Goal: Task Accomplishment & Management: Use online tool/utility

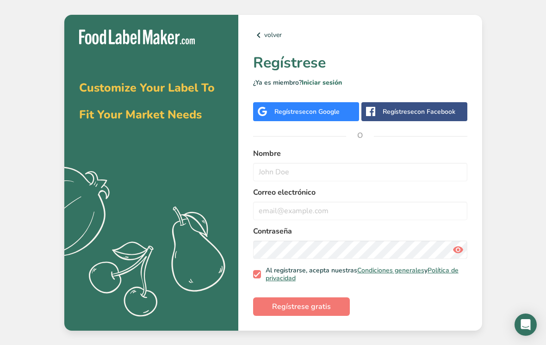
click at [323, 116] on span "con Google" at bounding box center [323, 111] width 34 height 9
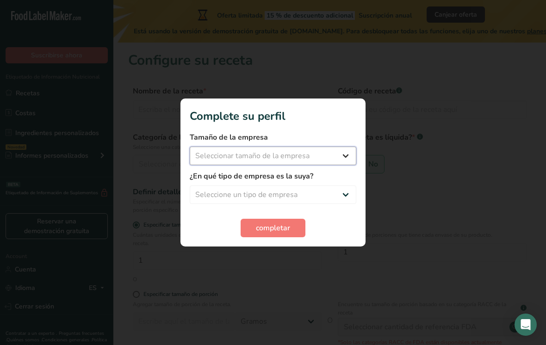
click at [328, 155] on select "Seleccionar tamaño de la empresa Menos de 10 empleados De 10 a 50 empleados De …" at bounding box center [273, 156] width 167 height 19
select select "1"
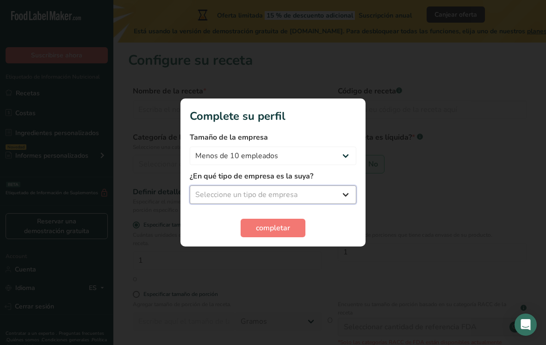
click at [337, 194] on select "Seleccione un tipo de empresa Fabricante de alimentos envasados Restaurante y c…" at bounding box center [273, 195] width 167 height 19
select select "1"
click at [288, 225] on span "completar" at bounding box center [273, 228] width 34 height 11
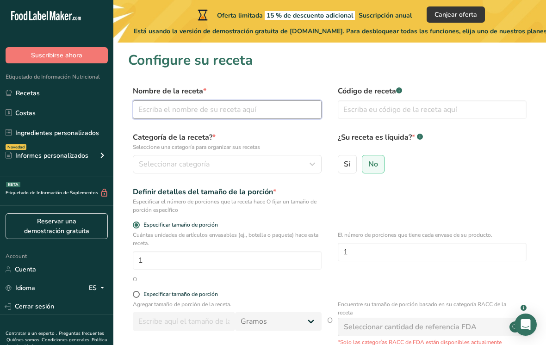
click at [274, 115] on input "text" at bounding box center [227, 109] width 189 height 19
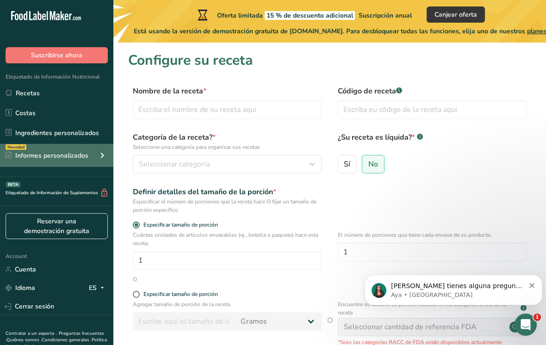
click at [88, 149] on div "Novedad Informes personalizados" at bounding box center [56, 155] width 113 height 23
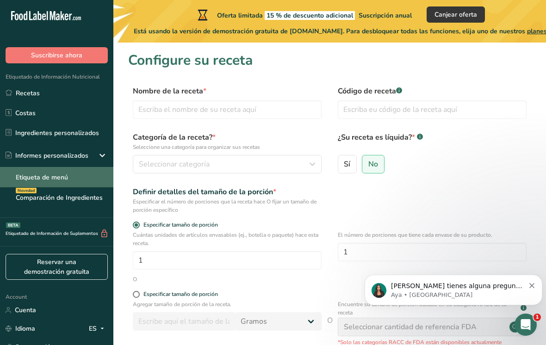
click at [89, 180] on link "Etiqueta de menú" at bounding box center [56, 177] width 113 height 20
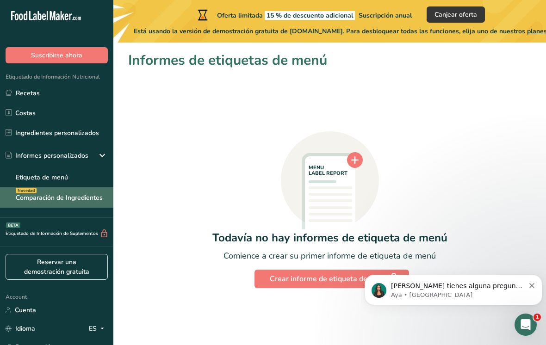
click at [80, 195] on link "Comparación de Ingredientes Novedad" at bounding box center [56, 197] width 113 height 20
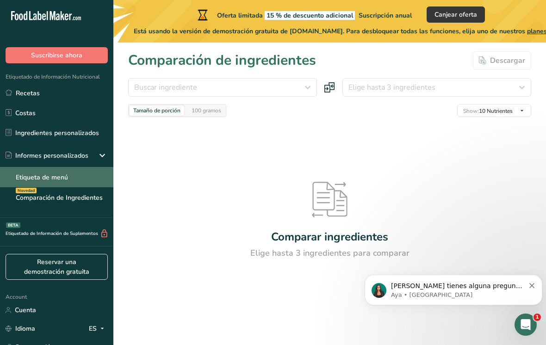
click at [76, 178] on link "Etiqueta de menú" at bounding box center [56, 177] width 113 height 20
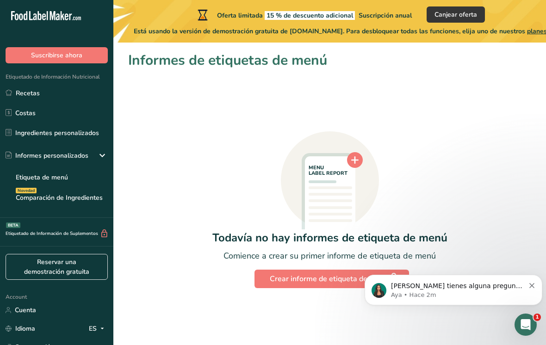
scroll to position [14, 0]
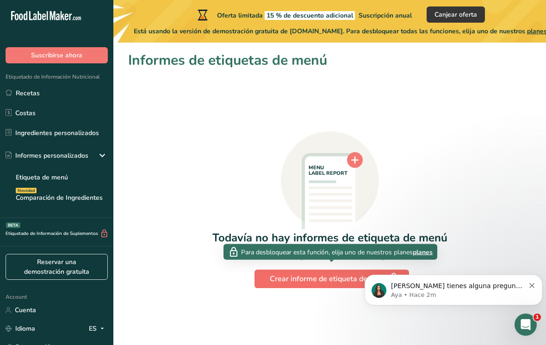
click at [293, 274] on button "Crear informe de etiqueta de menú" at bounding box center [332, 279] width 155 height 19
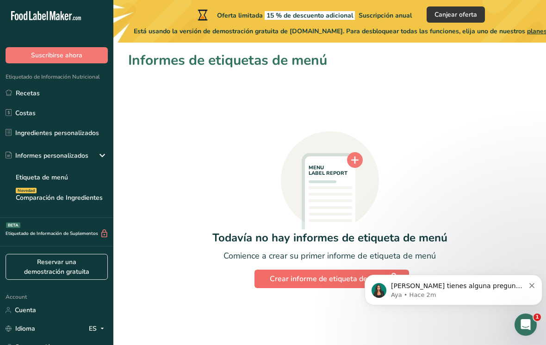
click at [292, 273] on div "Crear informe de etiqueta de menú" at bounding box center [332, 279] width 124 height 13
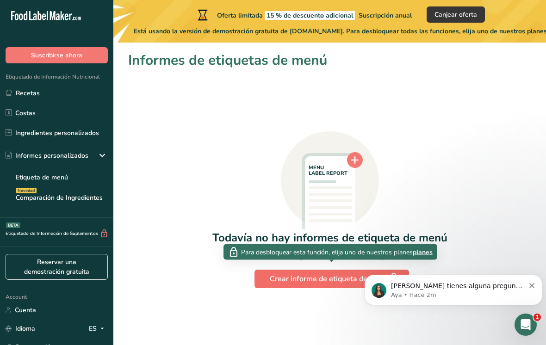
click at [292, 273] on div "Crear informe de etiqueta de menú" at bounding box center [332, 279] width 124 height 13
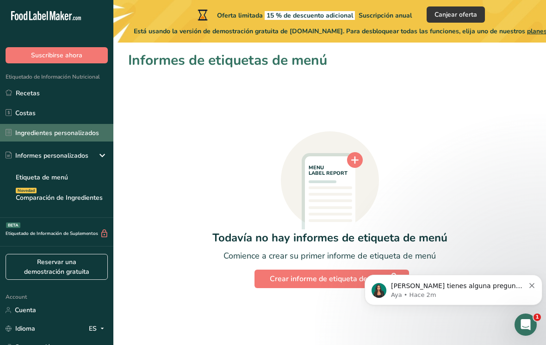
click at [40, 126] on link "Ingredientes personalizados" at bounding box center [56, 133] width 113 height 18
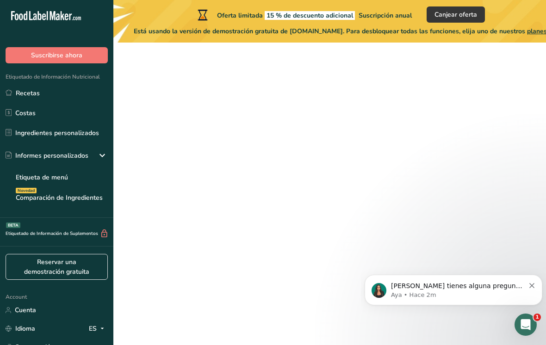
scroll to position [14, 0]
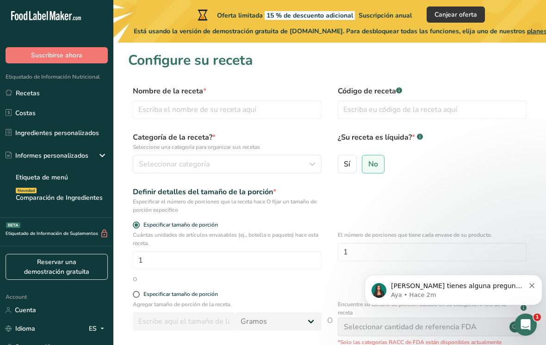
click at [533, 285] on icon "Dismiss notification" at bounding box center [531, 285] width 5 height 5
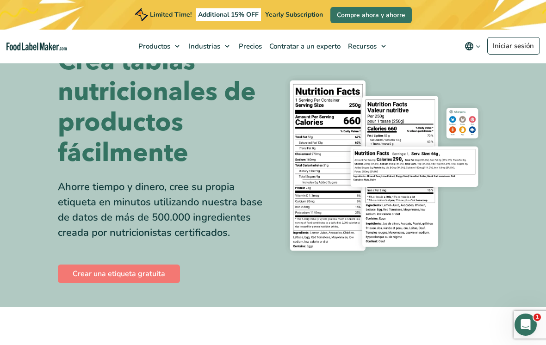
scroll to position [49, 0]
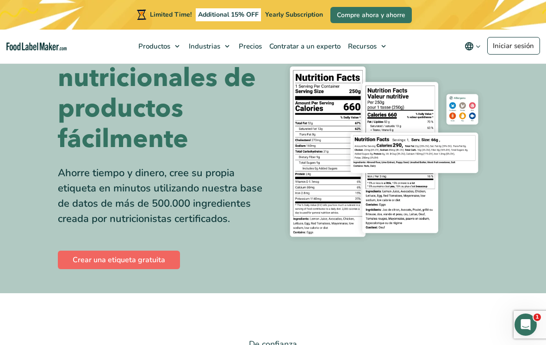
click at [135, 261] on link "Crear una etiqueta gratuita" at bounding box center [119, 260] width 122 height 19
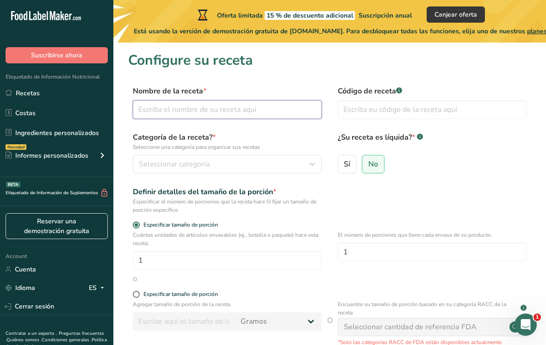
click at [200, 113] on input "text" at bounding box center [227, 109] width 189 height 19
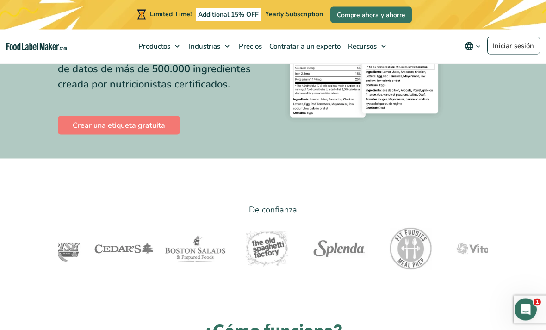
scroll to position [153, 0]
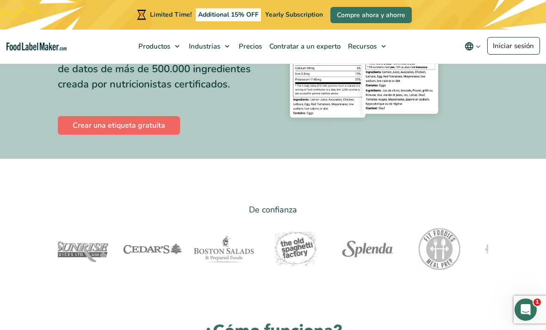
click at [86, 135] on link "Crear una etiqueta gratuita" at bounding box center [119, 125] width 122 height 19
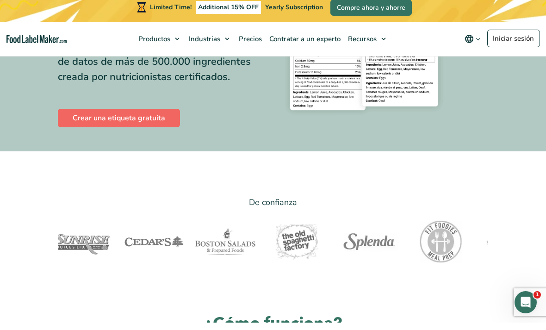
scroll to position [183, 0]
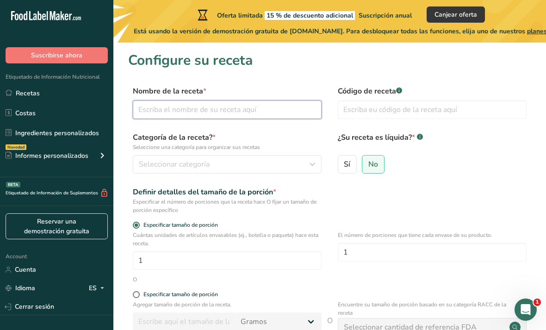
click at [143, 114] on input "text" at bounding box center [227, 109] width 189 height 19
type input "Matcha"
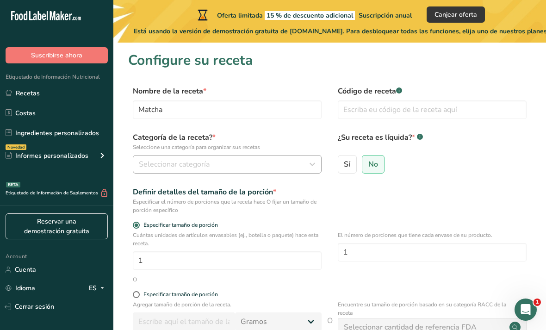
click at [252, 173] on button "Seleccionar categoría" at bounding box center [227, 164] width 189 height 19
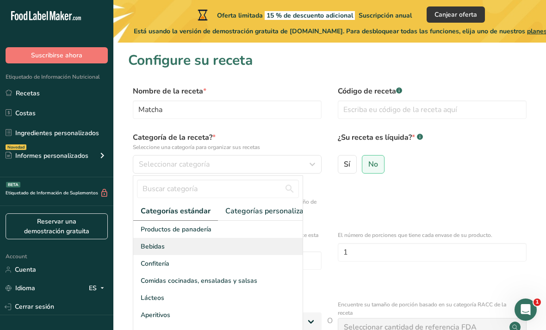
click at [199, 246] on div "Bebidas" at bounding box center [217, 246] width 169 height 17
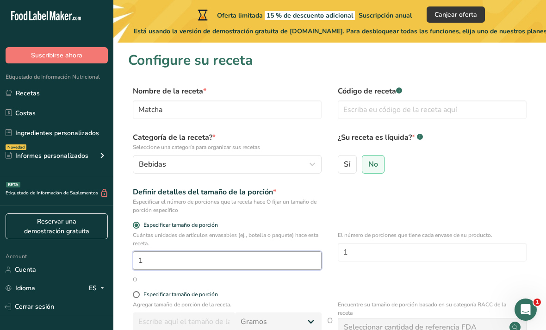
click at [283, 263] on input "1" at bounding box center [227, 260] width 189 height 19
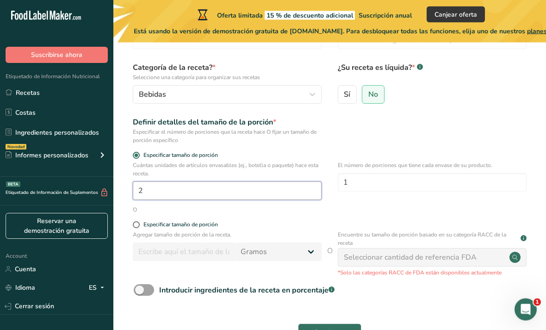
scroll to position [70, 0]
type input "1"
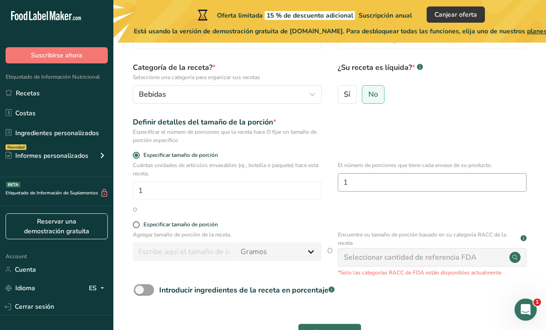
click at [400, 188] on input "1" at bounding box center [432, 182] width 189 height 19
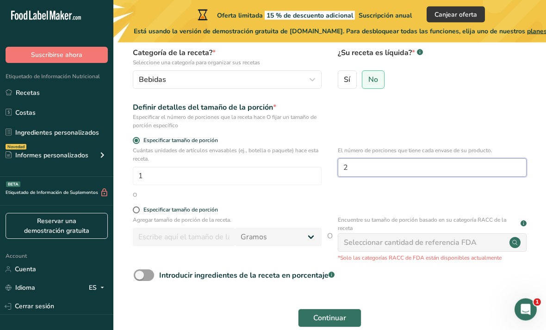
scroll to position [85, 0]
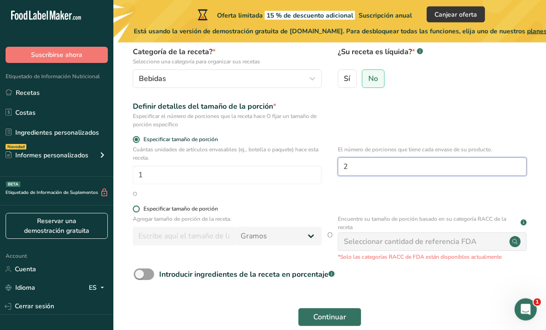
type input "2"
click at [143, 208] on div "Especificar tamaño de porción" at bounding box center [180, 209] width 75 height 7
click at [139, 208] on input "Especificar tamaño de porción" at bounding box center [136, 209] width 6 height 6
radio input "true"
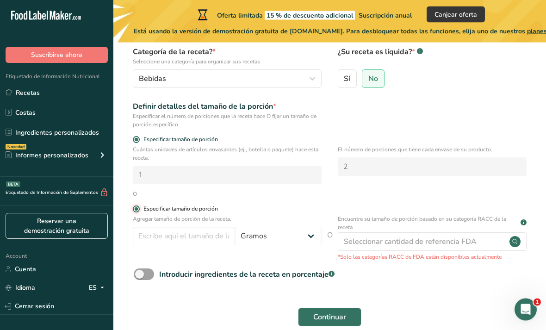
radio input "false"
click at [299, 242] on select "Gramos kg mg mcg libras onza [GEOGRAPHIC_DATA] mL onza líquida [GEOGRAPHIC_DATA…" at bounding box center [278, 236] width 87 height 19
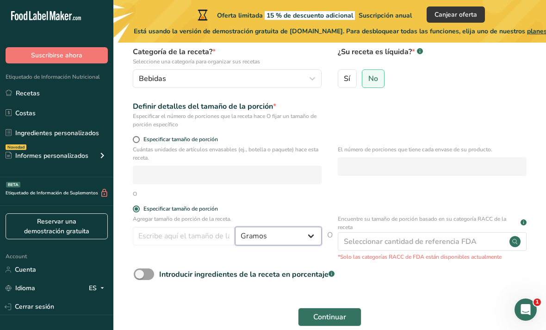
select select "17"
select select "22"
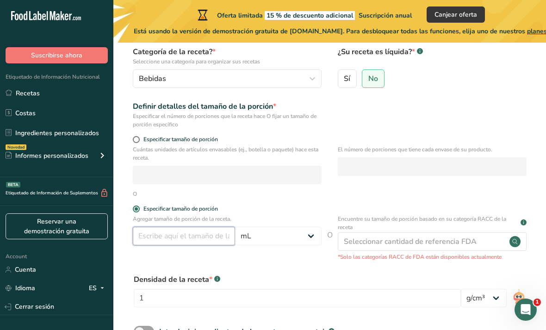
click at [199, 229] on input "number" at bounding box center [184, 236] width 102 height 19
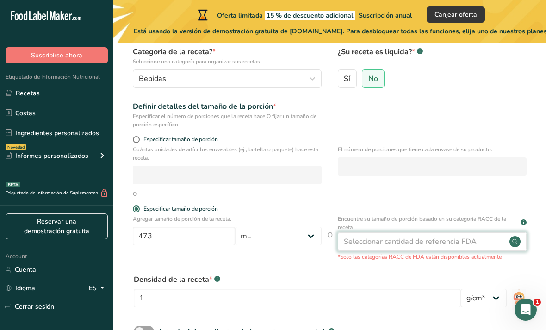
click at [516, 245] on circle at bounding box center [515, 241] width 11 height 11
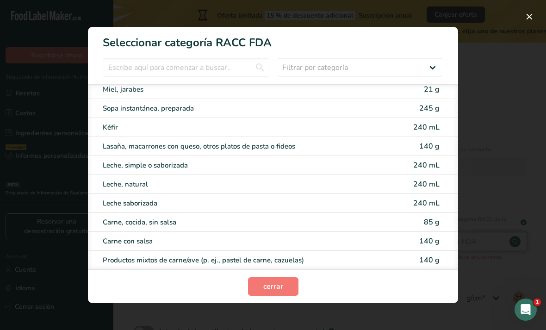
scroll to position [1096, 0]
click at [430, 171] on span "240 mL" at bounding box center [426, 166] width 26 height 10
type input "240"
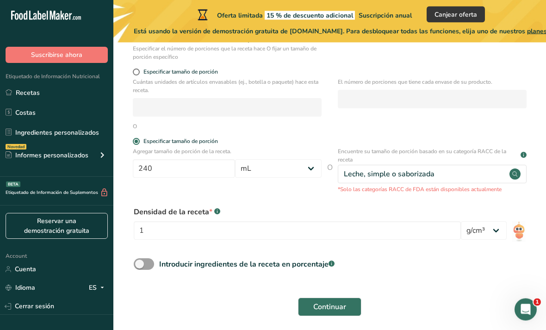
scroll to position [153, 0]
click at [495, 231] on select "lb/pie³ g/cm³" at bounding box center [484, 230] width 46 height 19
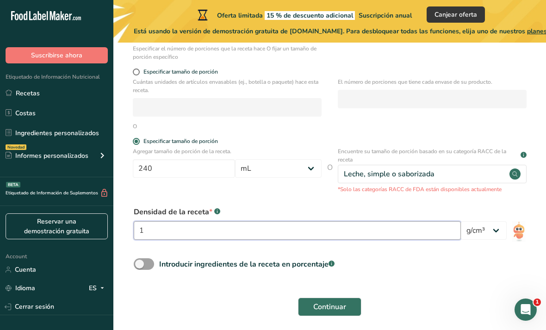
click at [437, 230] on input "1" at bounding box center [297, 230] width 327 height 19
type input "189"
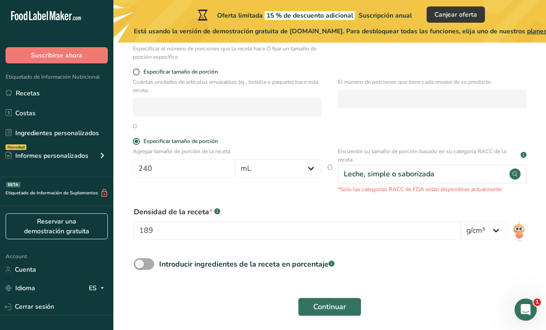
click at [149, 267] on span at bounding box center [144, 264] width 20 height 12
click at [140, 267] on input "Introducir ingredientes de la receta en porcentaje .a-a{fill:#347362;}.b-a{fill…" at bounding box center [137, 264] width 6 height 6
checkbox input "true"
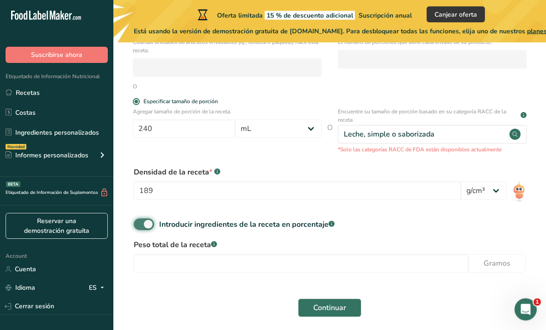
scroll to position [200, 0]
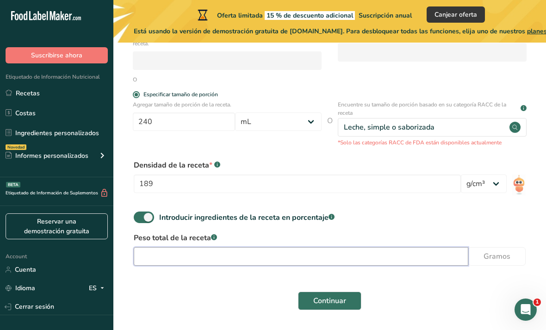
click at [377, 251] on input "number" at bounding box center [301, 256] width 335 height 19
type input "473"
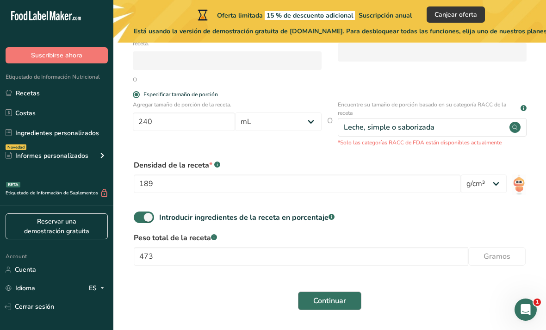
click at [347, 303] on button "Continuar" at bounding box center [329, 301] width 63 height 19
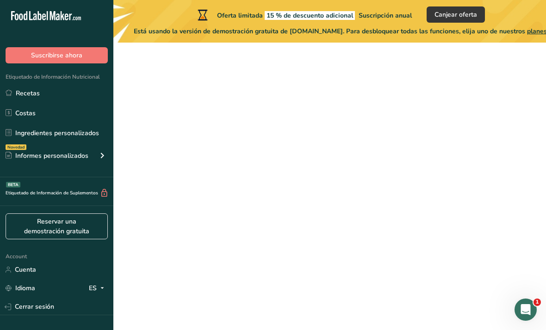
scroll to position [131, 0]
